Goal: Information Seeking & Learning: Learn about a topic

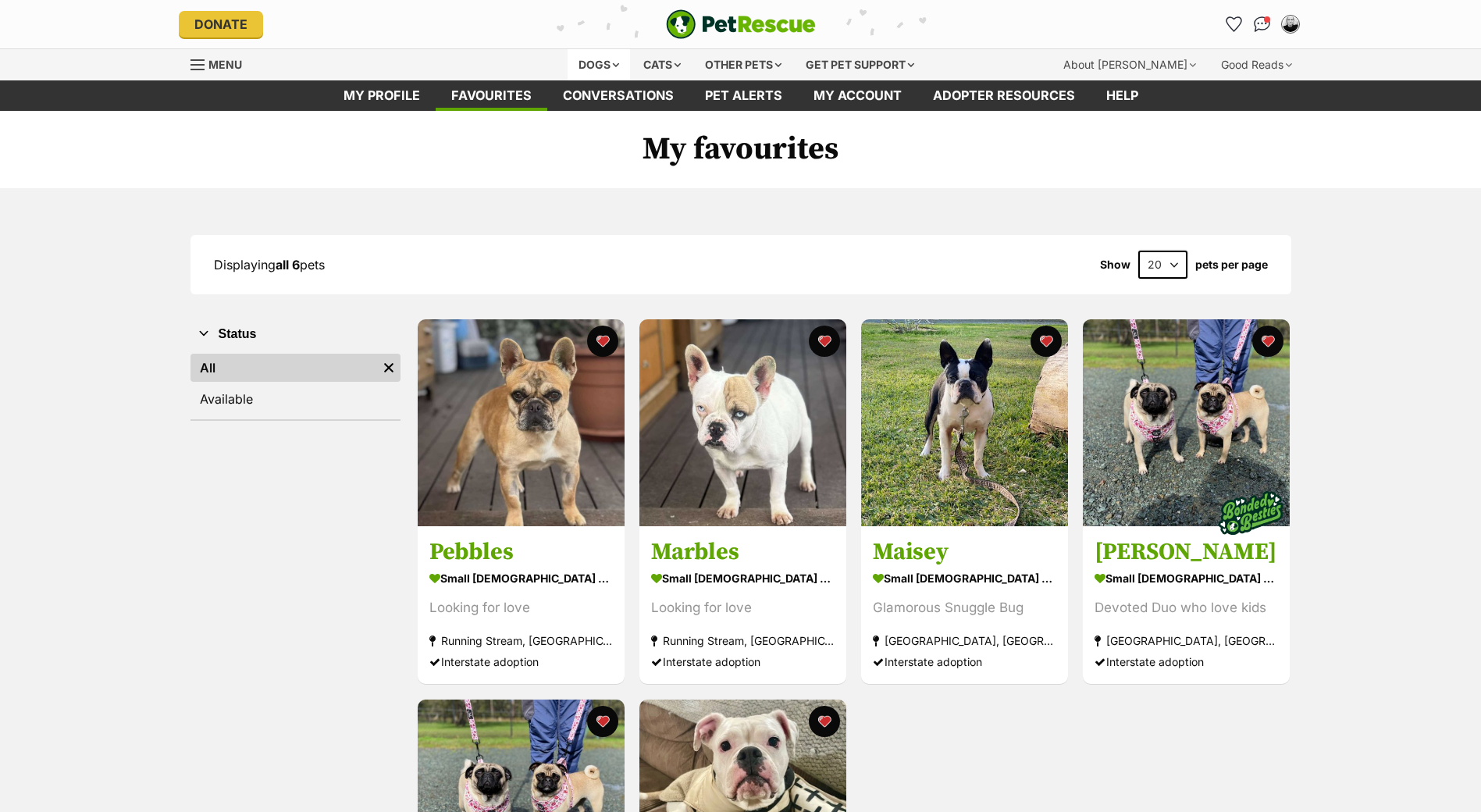
click at [605, 60] on div "Dogs" at bounding box center [598, 65] width 62 height 32
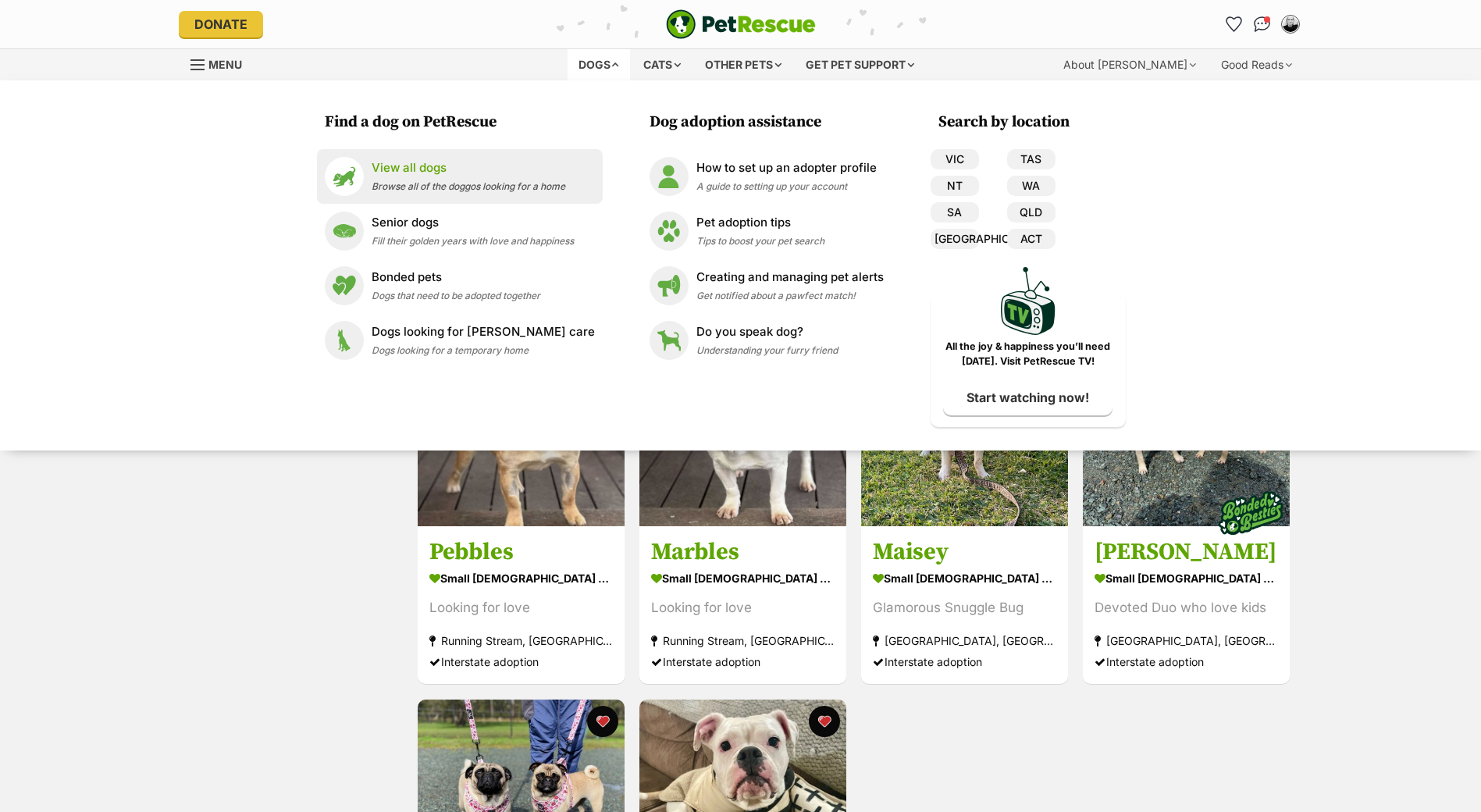
click at [442, 170] on p "View all dogs" at bounding box center [468, 168] width 194 height 18
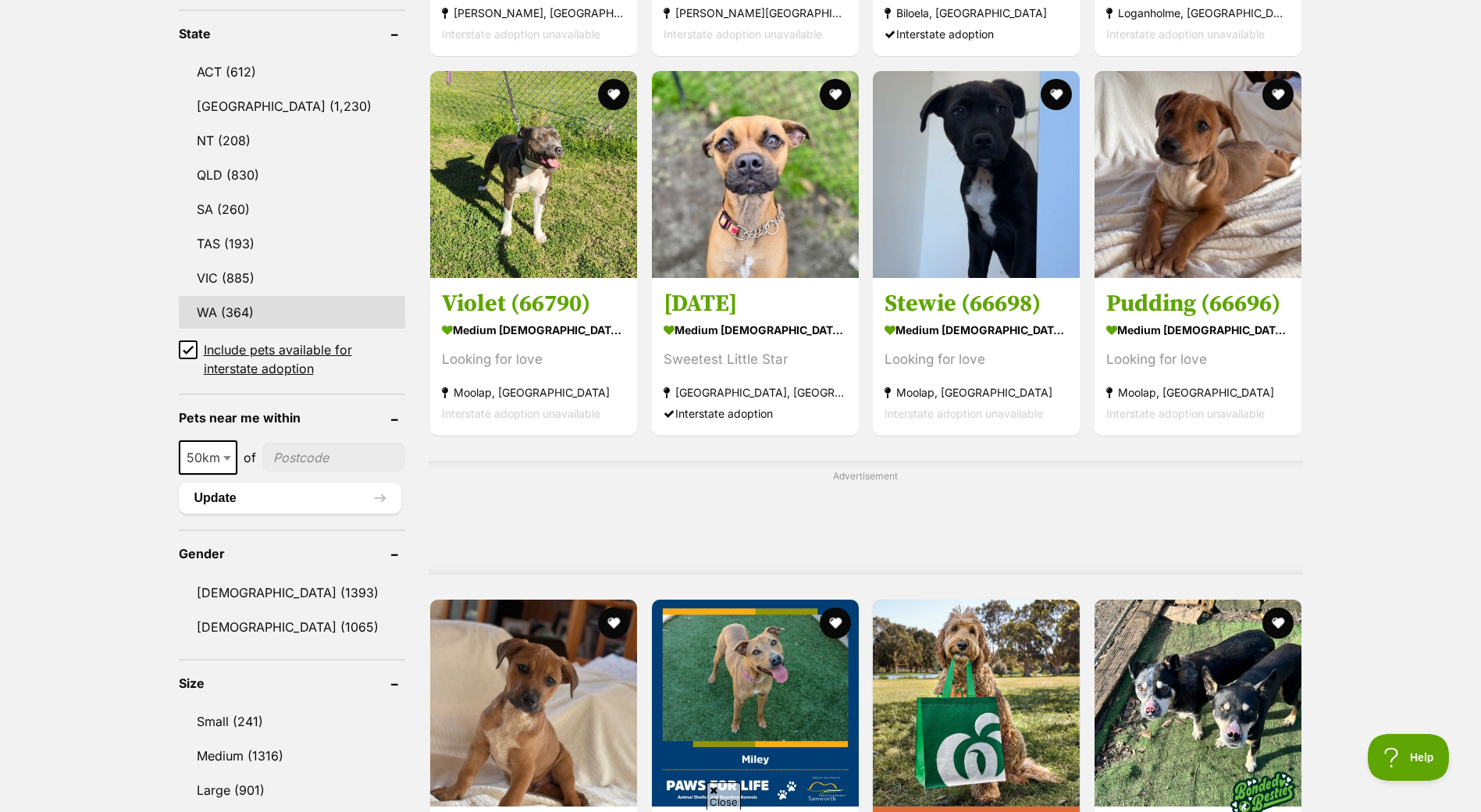
scroll to position [1014, 0]
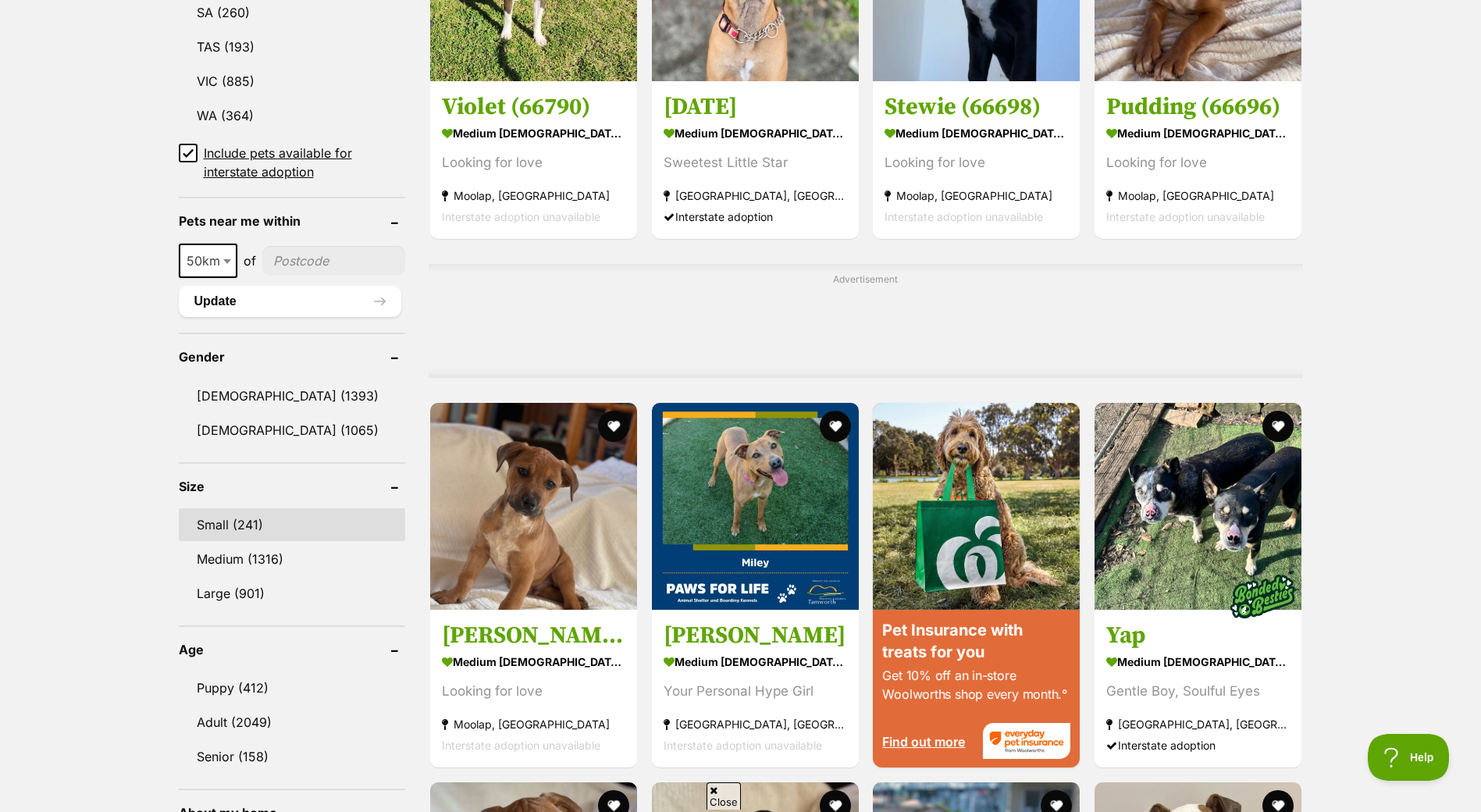
click at [229, 519] on link "Small (241)" at bounding box center [293, 525] width 227 height 32
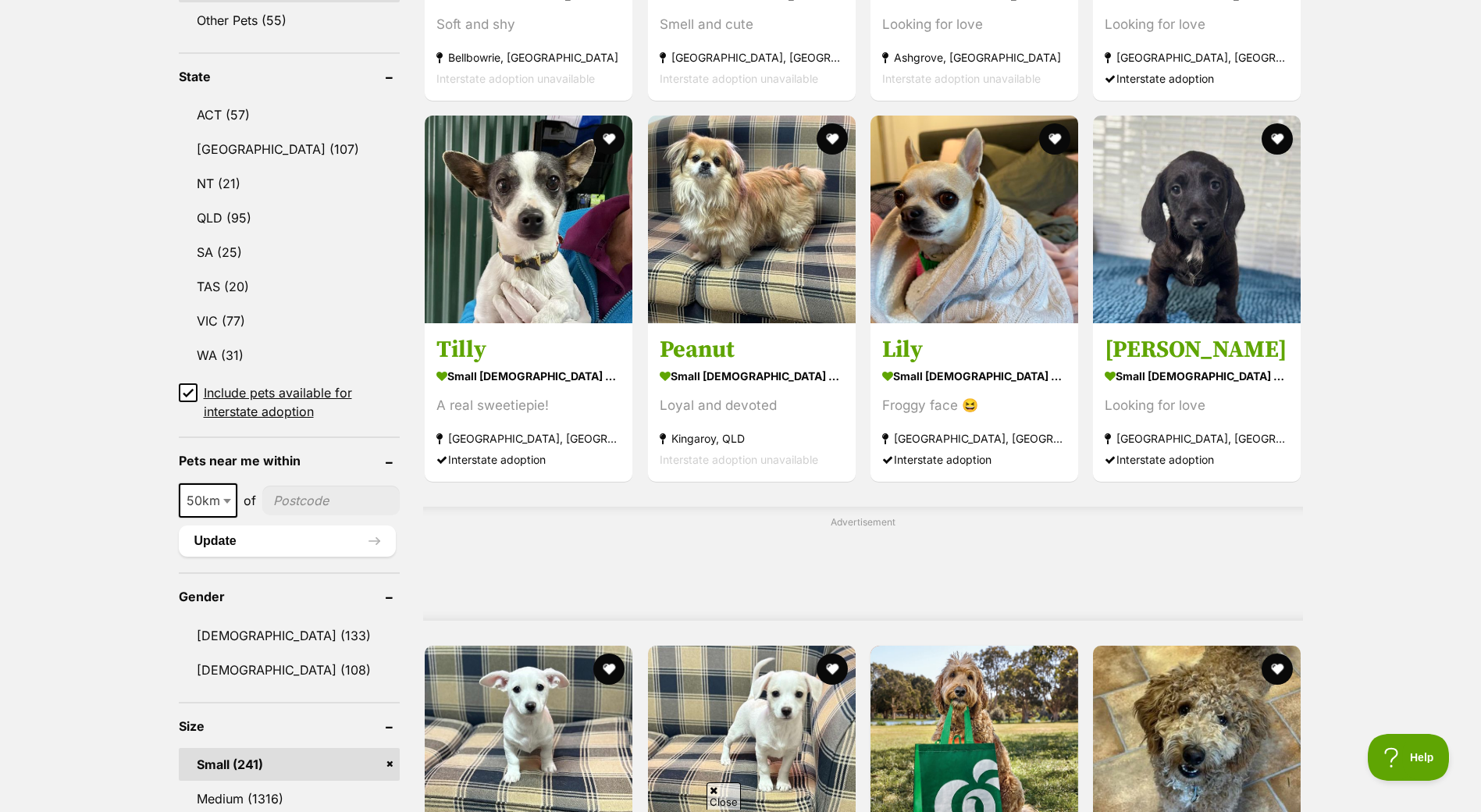
scroll to position [937, 0]
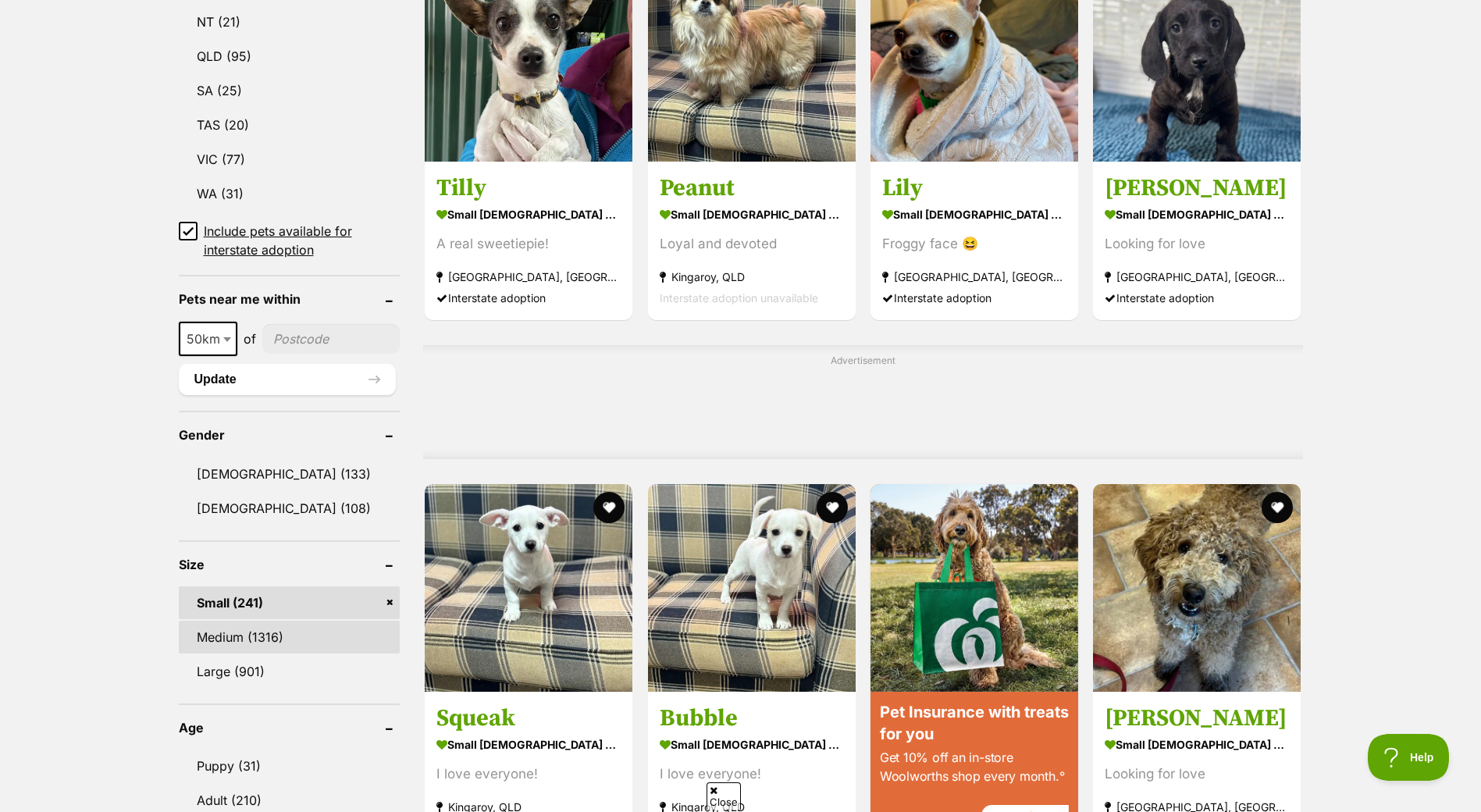
click at [262, 641] on link "Medium (1316)" at bounding box center [290, 636] width 222 height 32
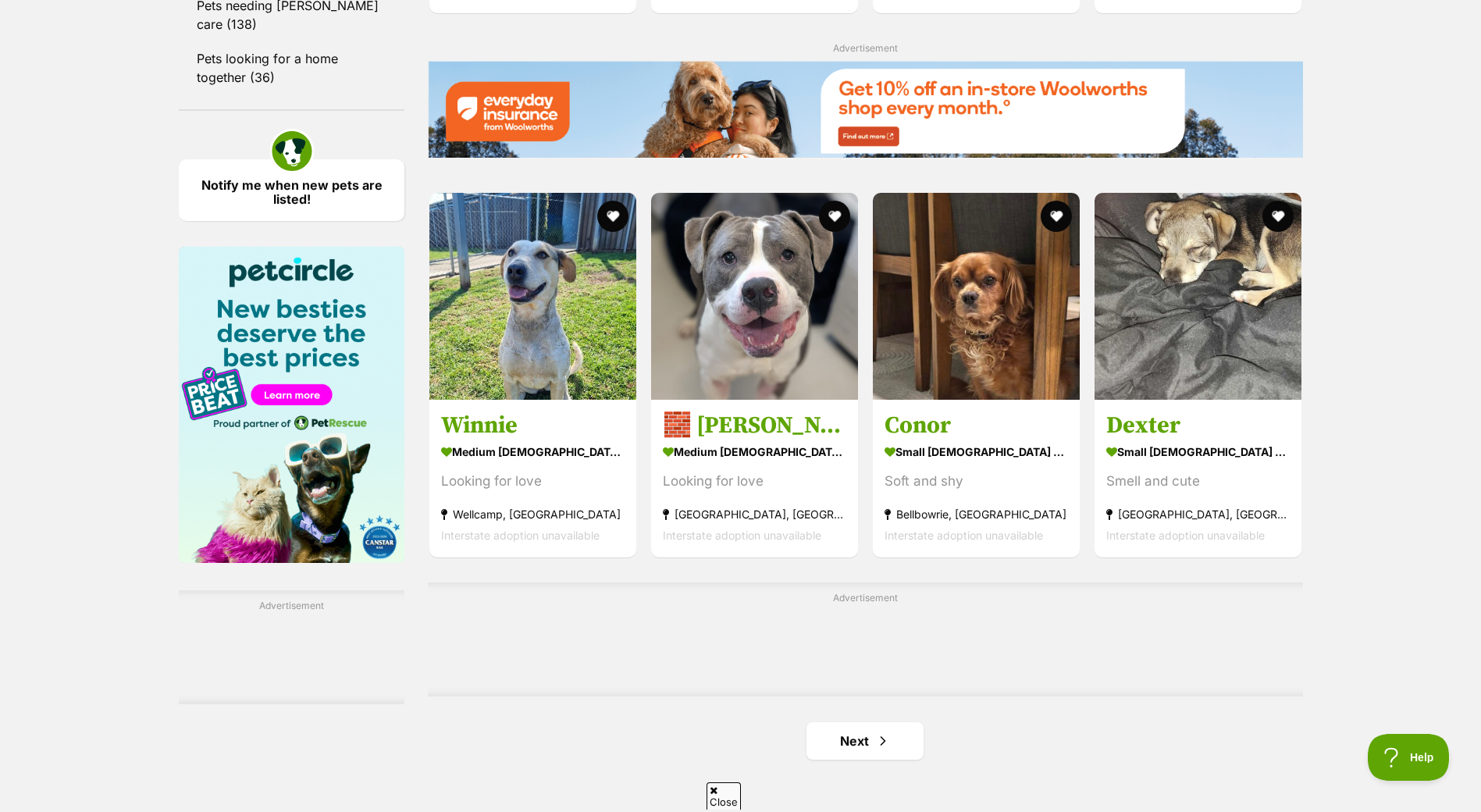
scroll to position [2263, 0]
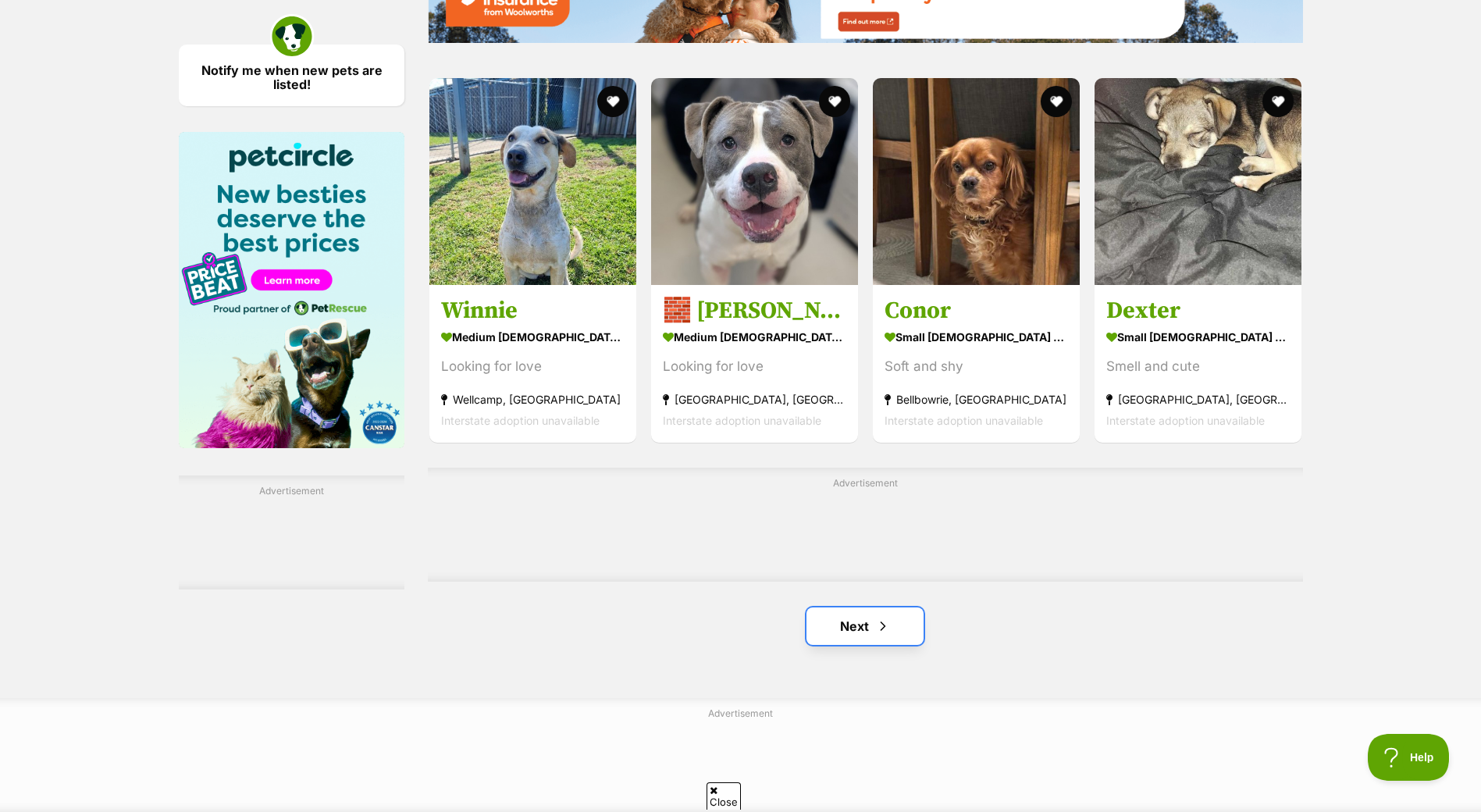
click at [914, 635] on link "Next" at bounding box center [864, 626] width 117 height 38
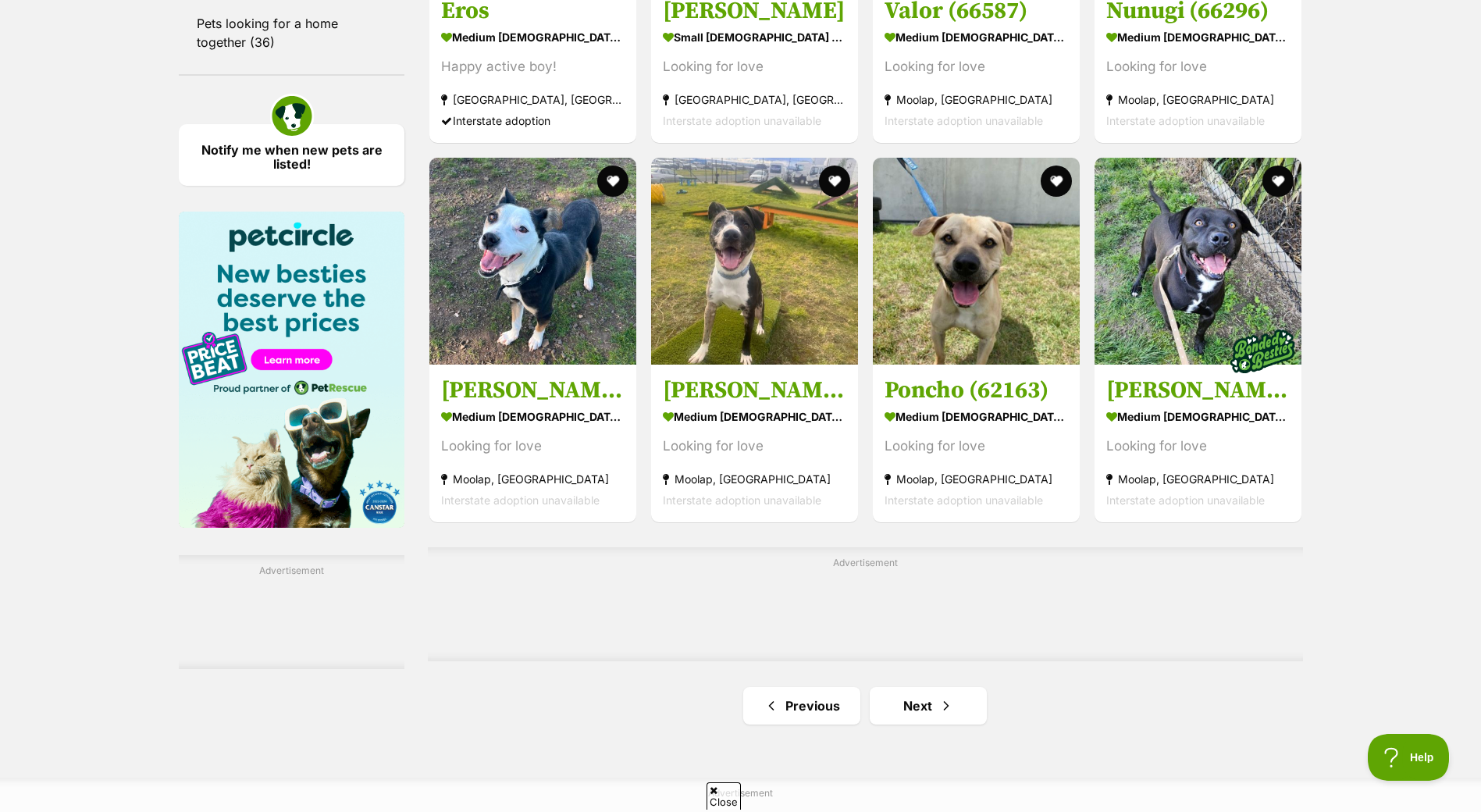
scroll to position [2185, 0]
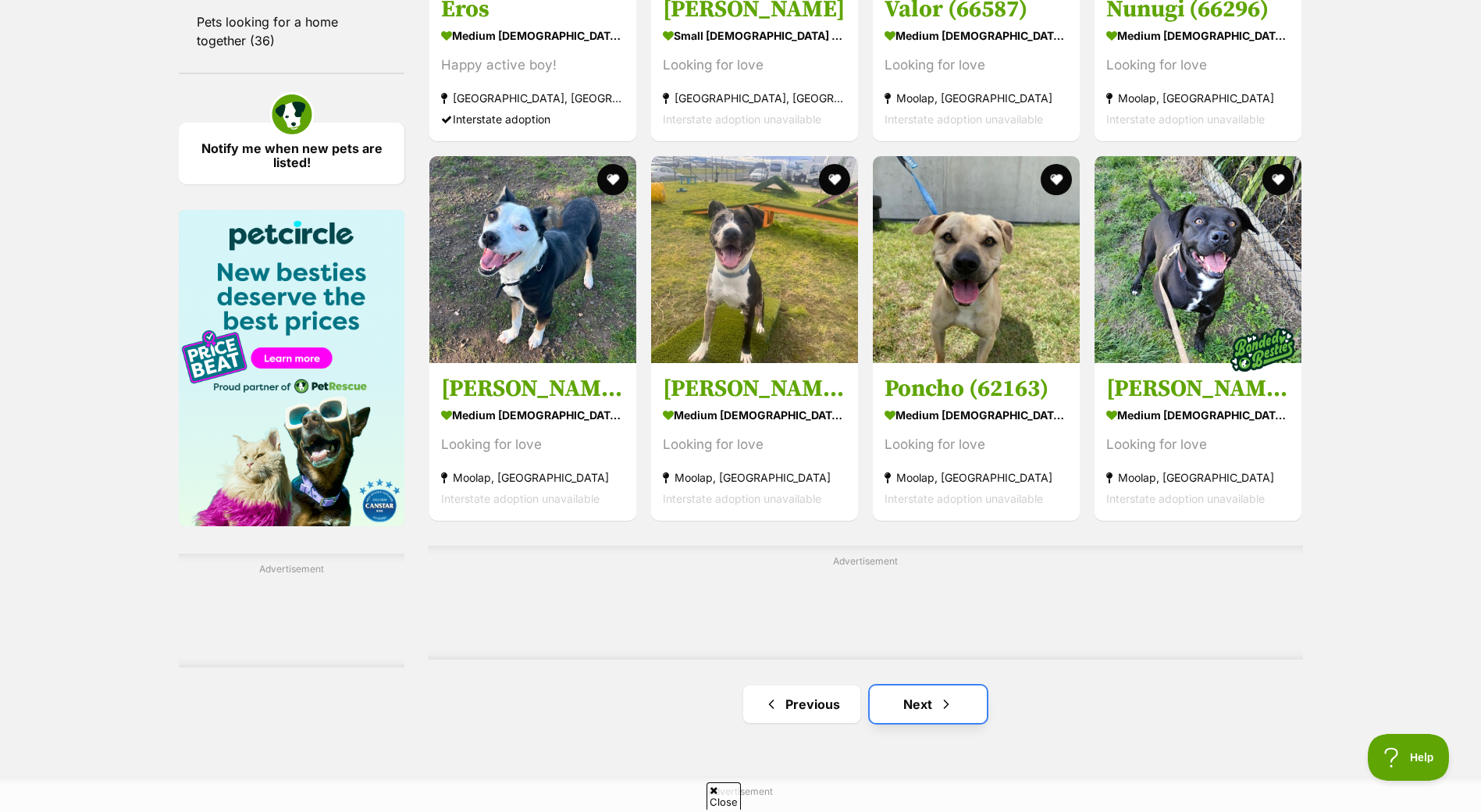
click at [904, 710] on link "Next" at bounding box center [927, 704] width 117 height 38
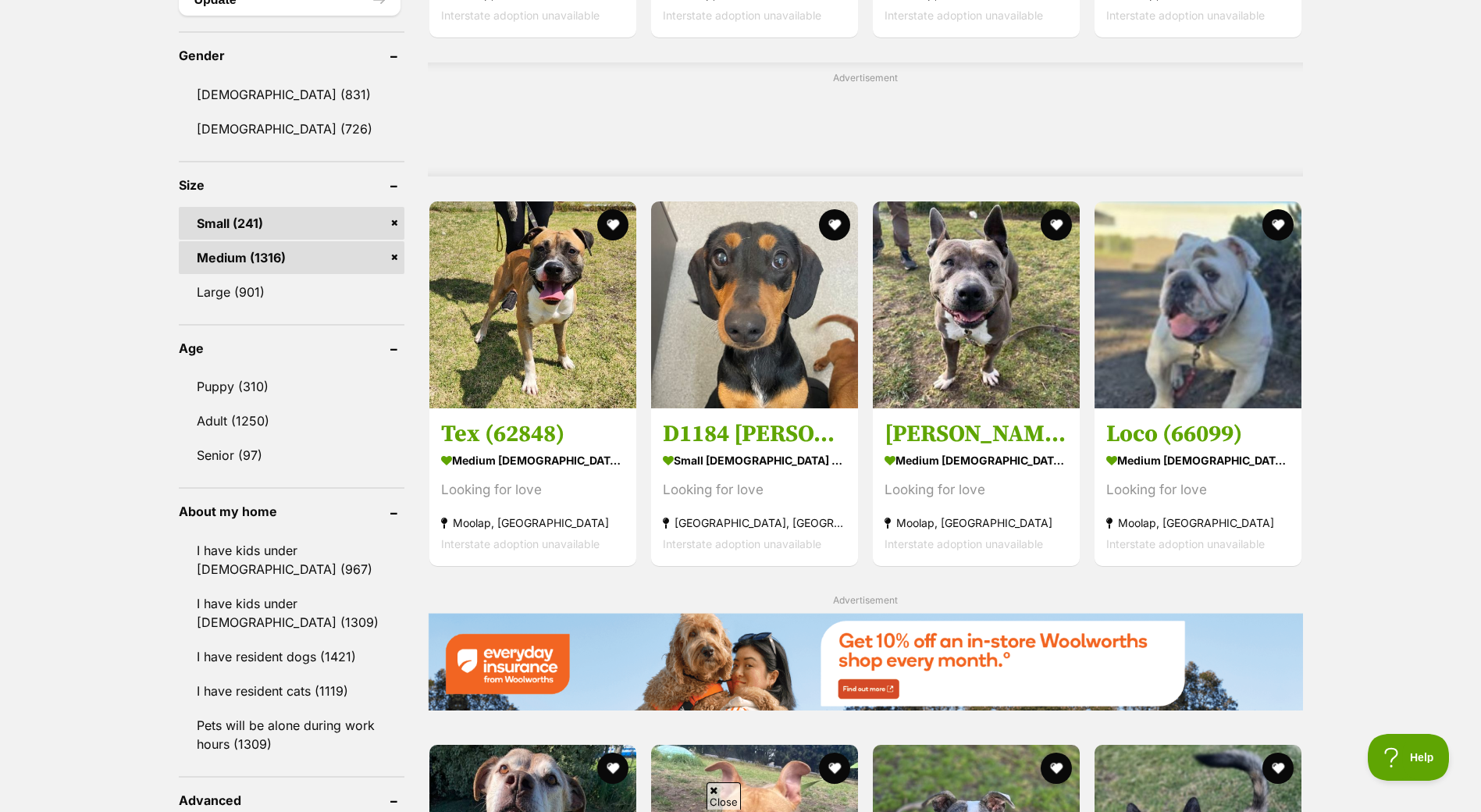
scroll to position [1326, 0]
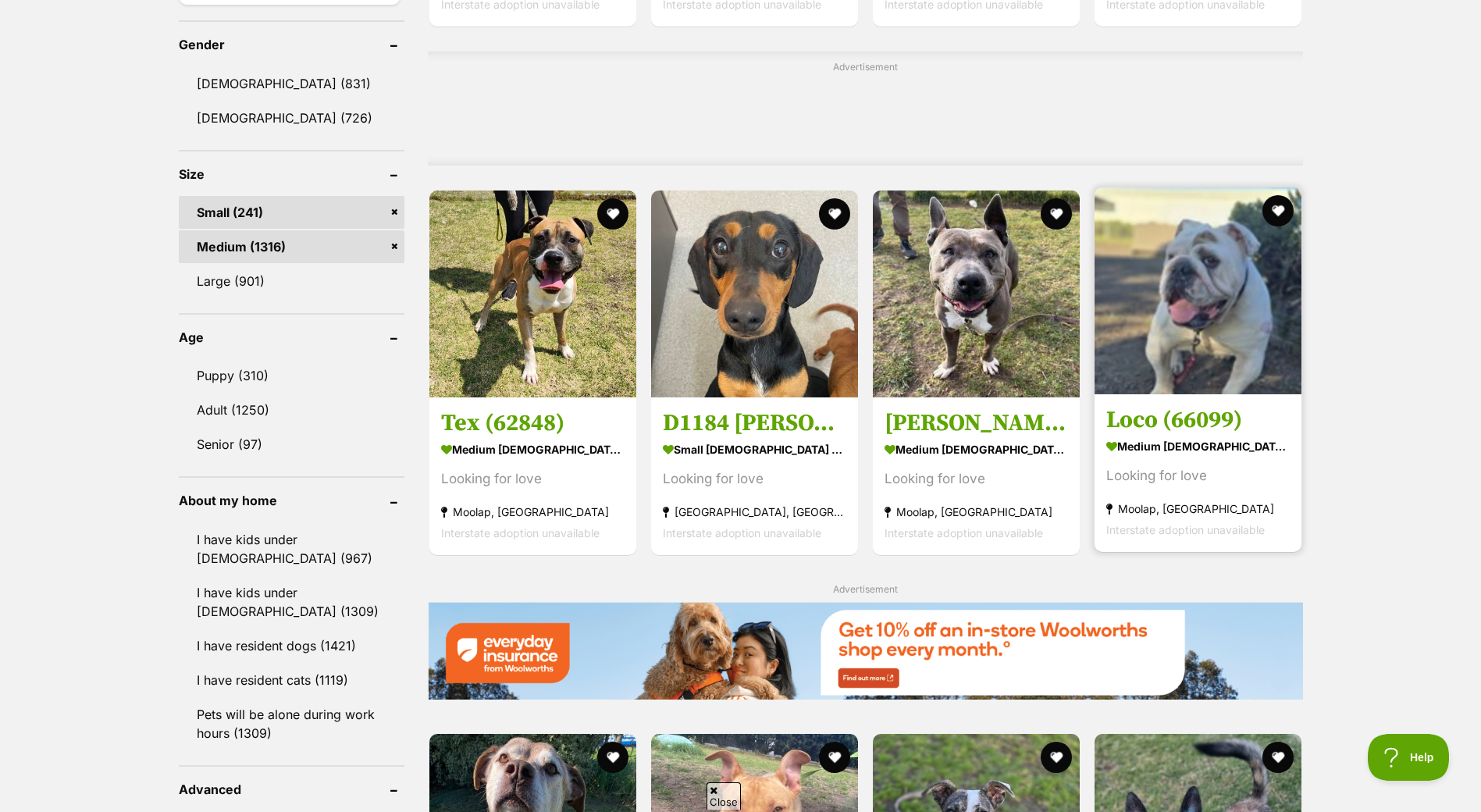
click at [1217, 302] on img at bounding box center [1198, 291] width 206 height 206
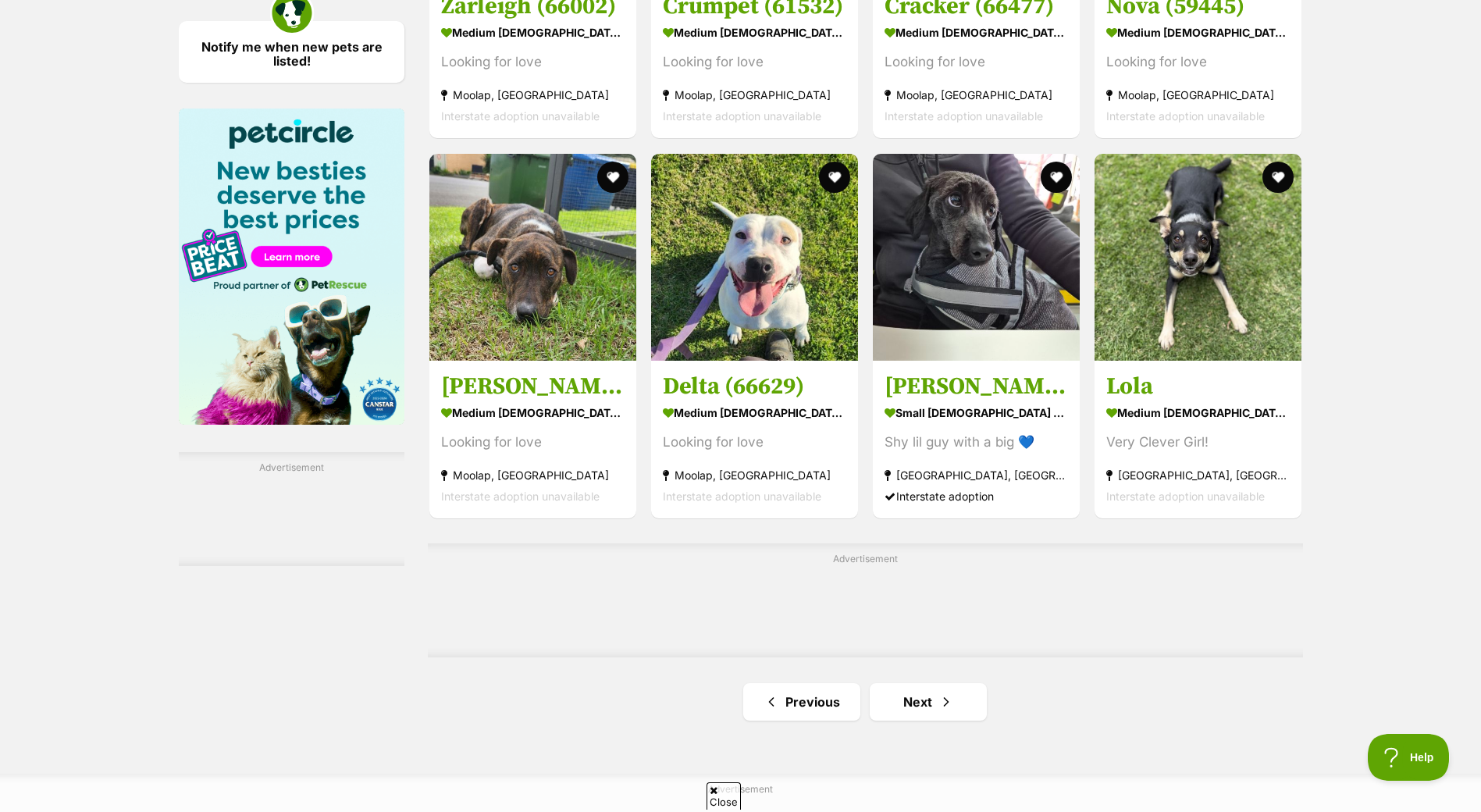
scroll to position [2419, 0]
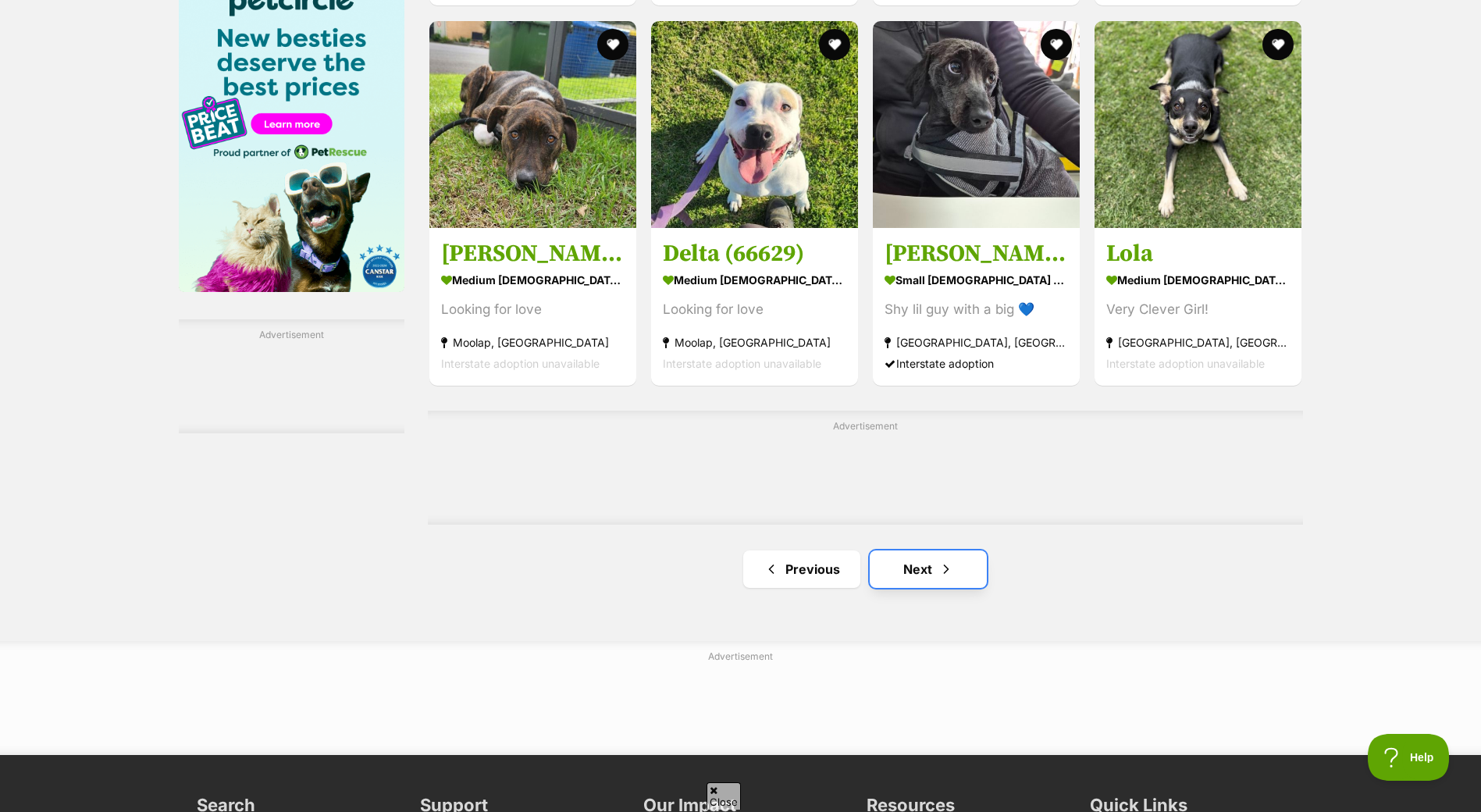
click at [909, 588] on link "Next" at bounding box center [927, 569] width 117 height 38
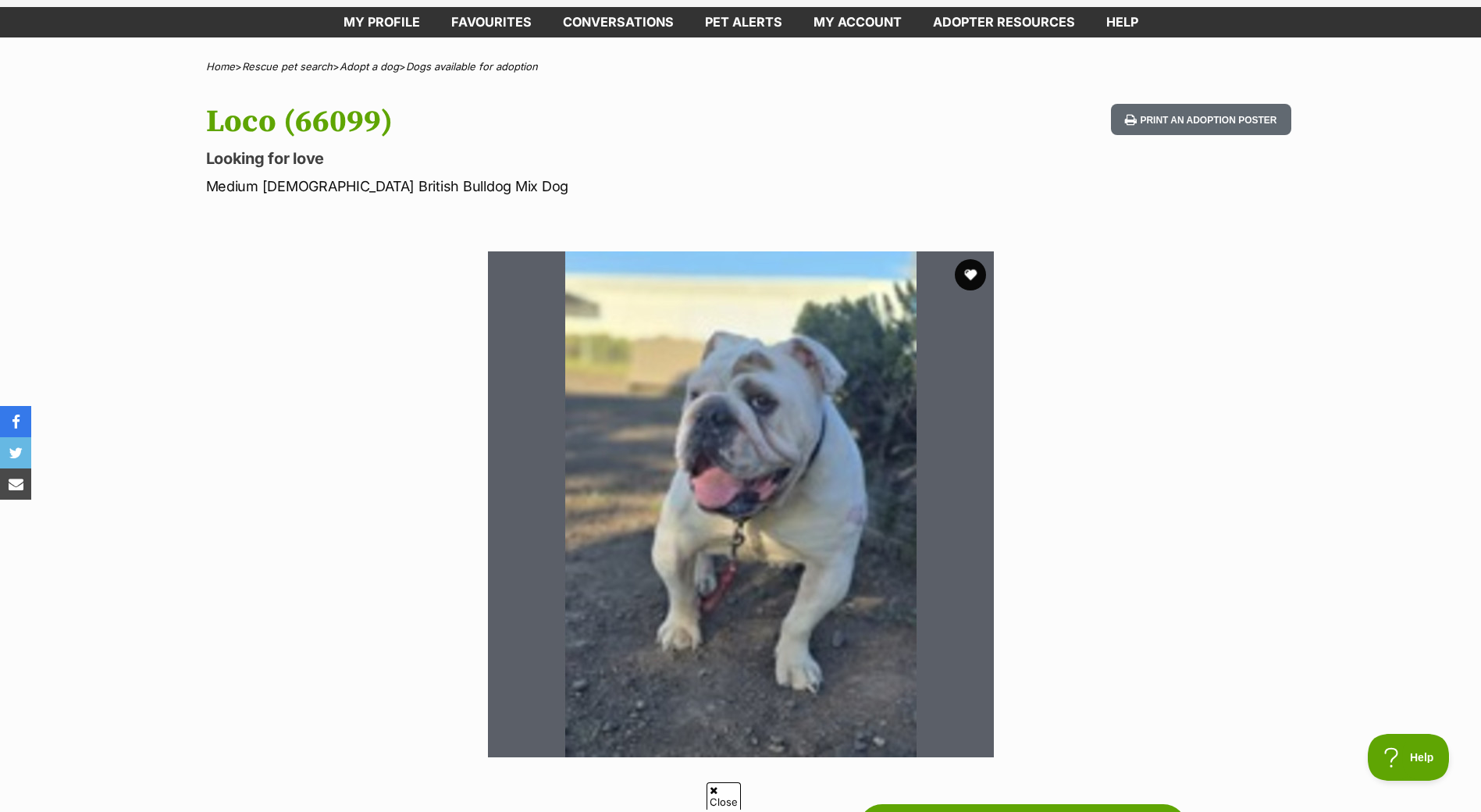
scroll to position [390, 0]
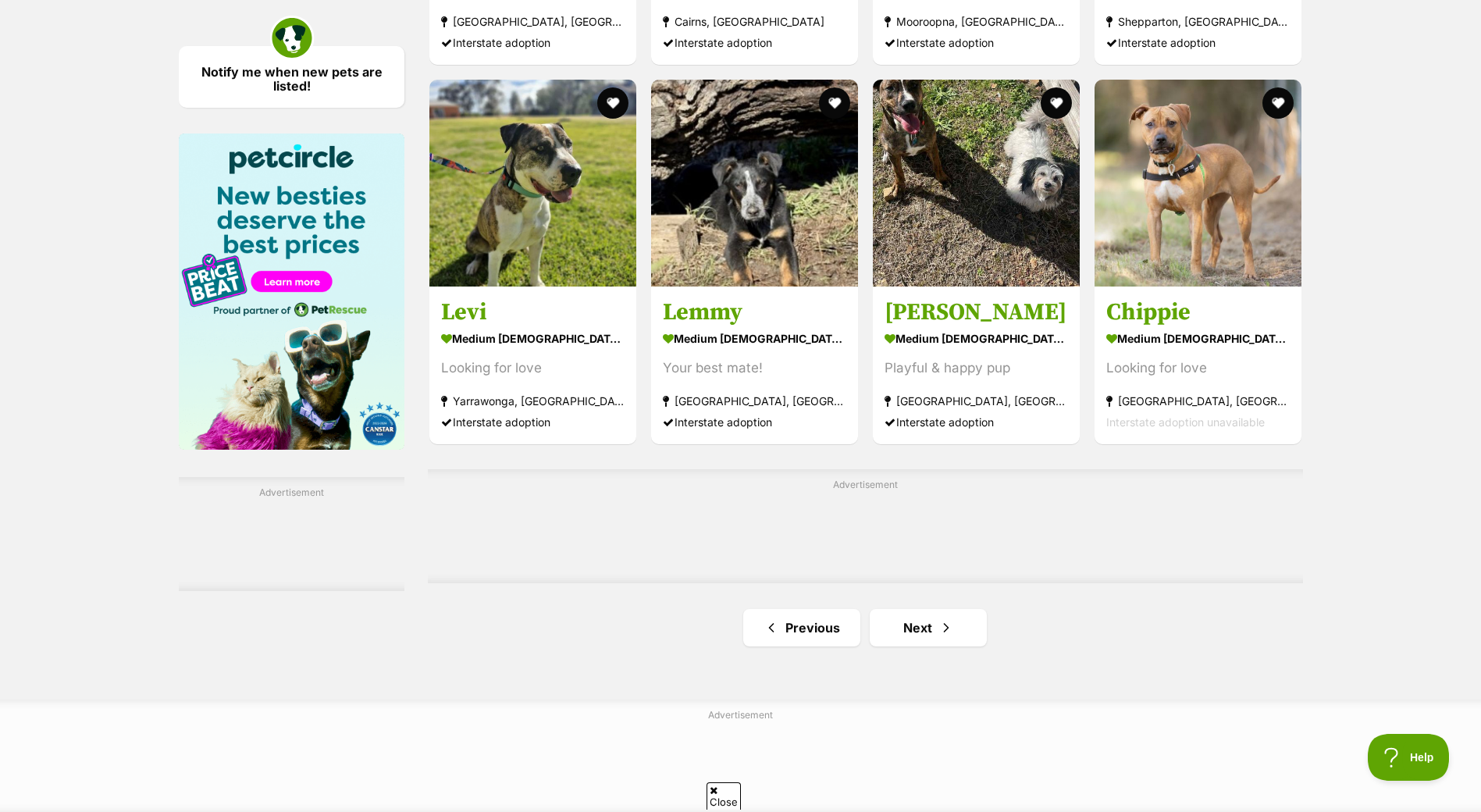
scroll to position [2263, 0]
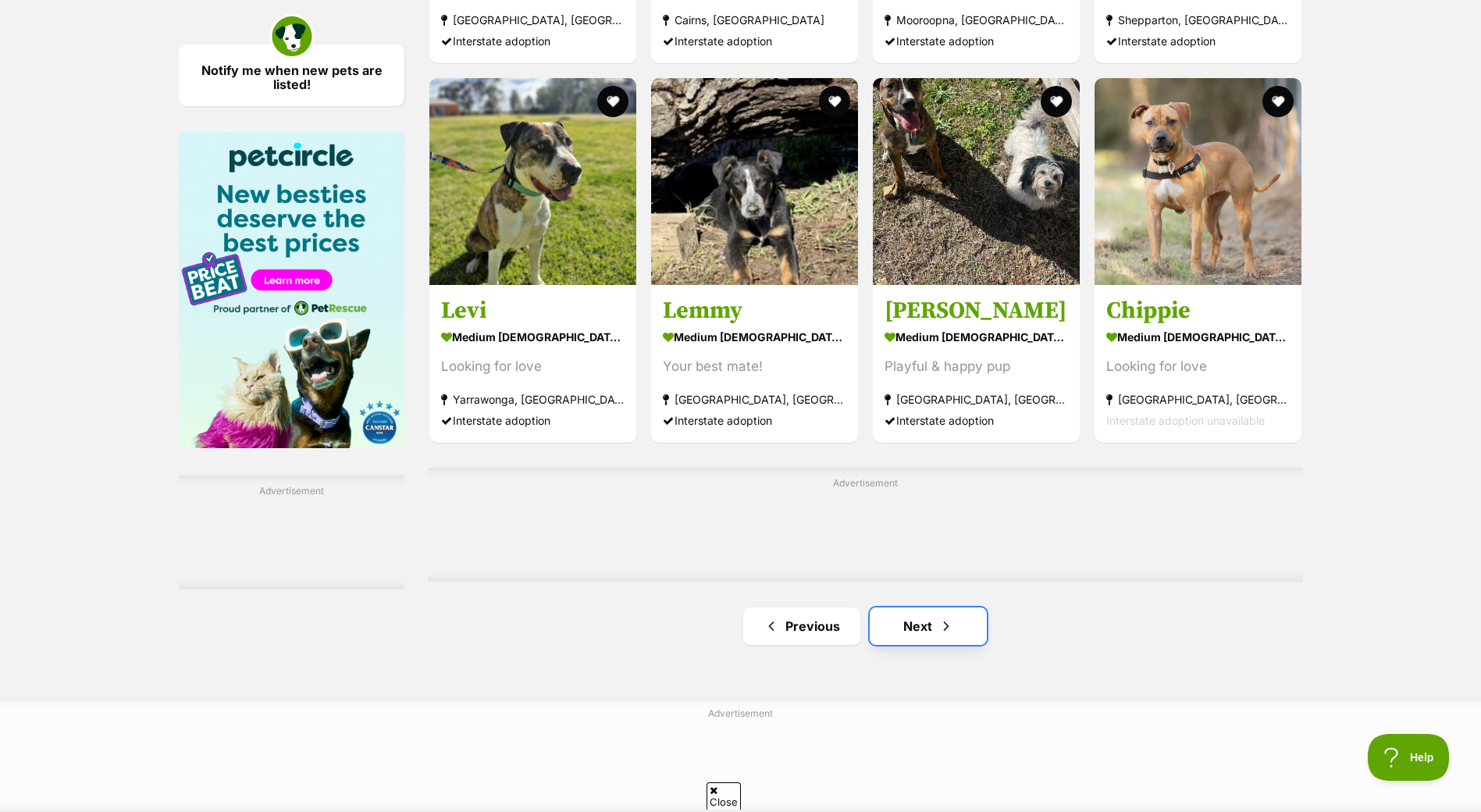
click at [938, 635] on span "Next page" at bounding box center [946, 626] width 15 height 19
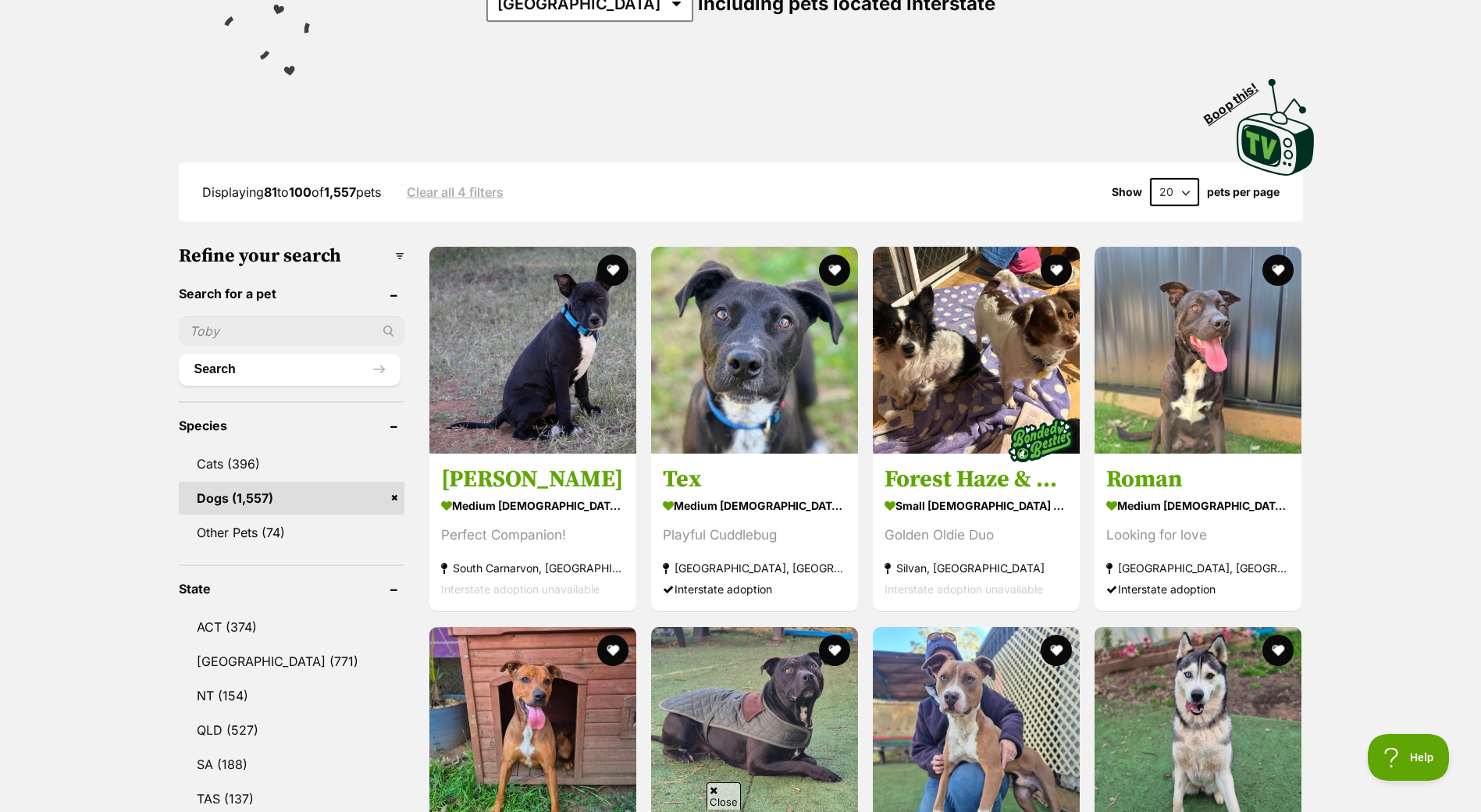
scroll to position [312, 0]
